Goal: Understand process/instructions: Learn about a topic

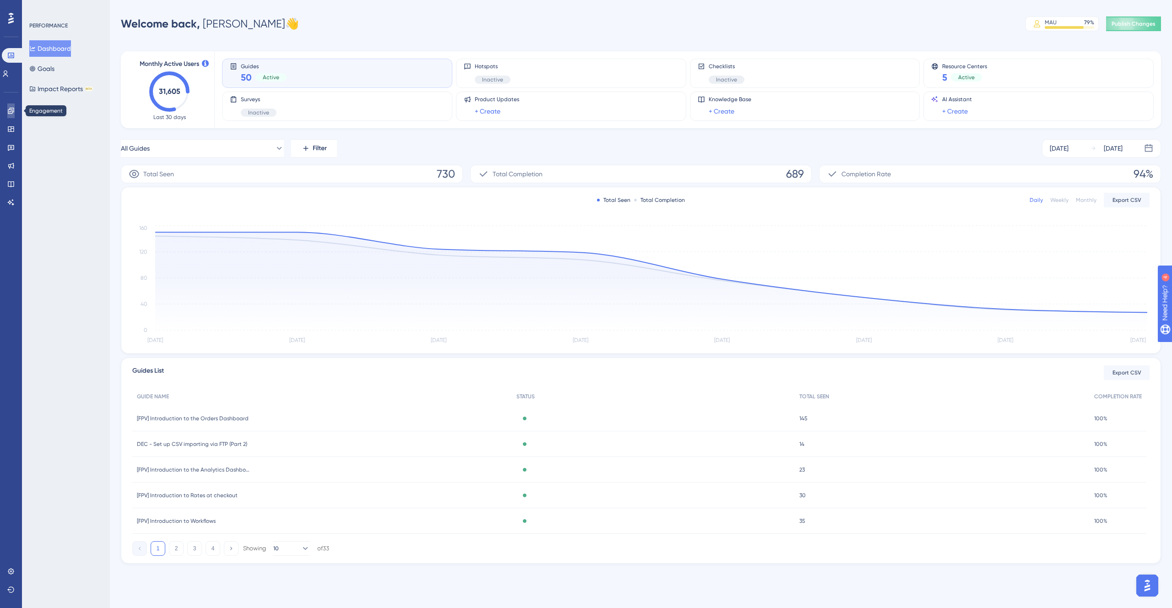
click at [9, 115] on link at bounding box center [10, 110] width 7 height 15
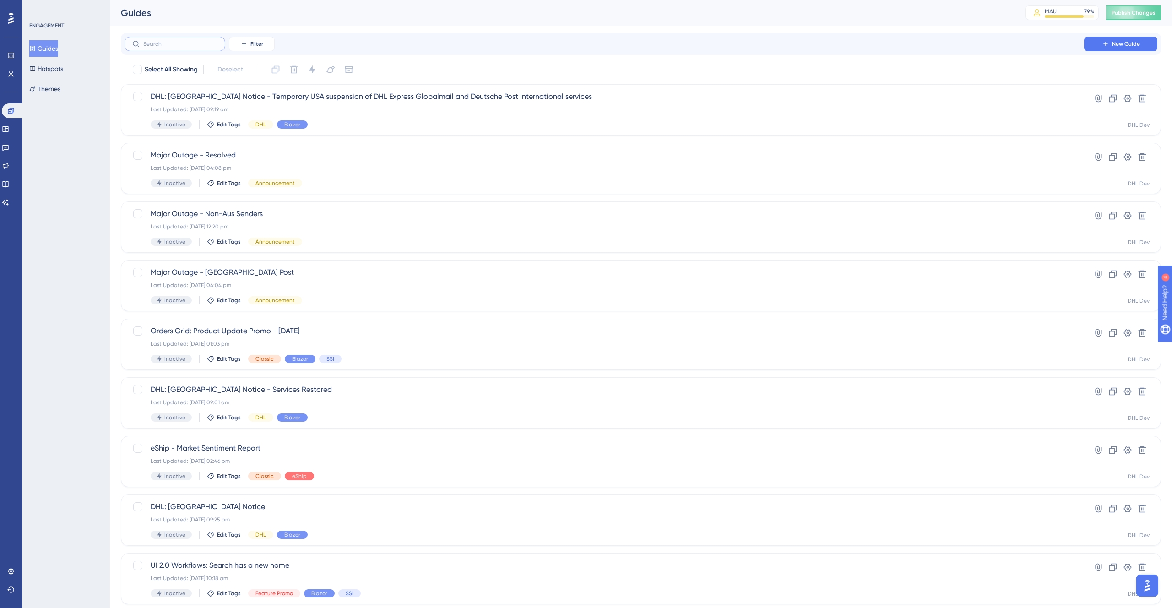
click at [158, 45] on input "text" at bounding box center [180, 44] width 74 height 6
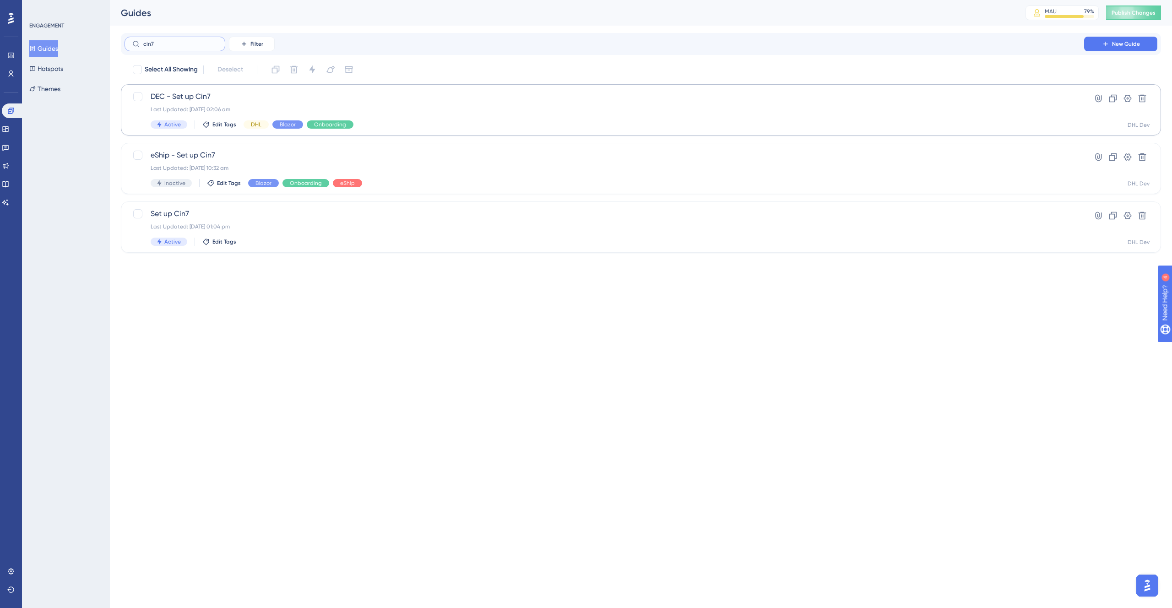
type input "cin7"
click at [272, 99] on span "DEC - Set up Cin7" at bounding box center [604, 96] width 907 height 11
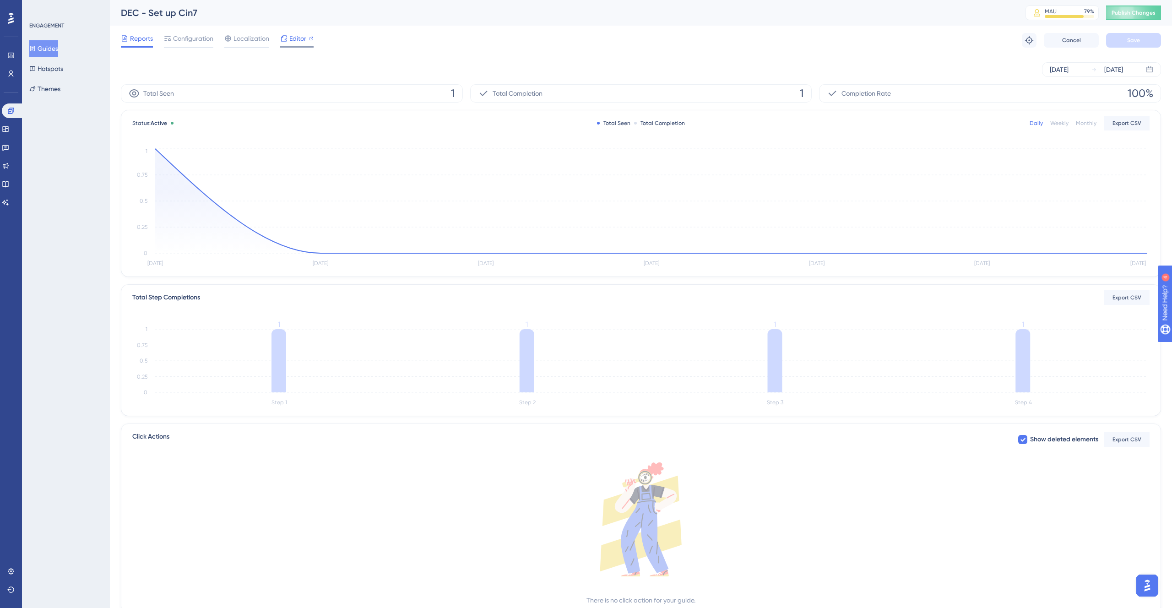
click at [303, 36] on span "Editor" at bounding box center [297, 38] width 17 height 11
